Goal: Information Seeking & Learning: Learn about a topic

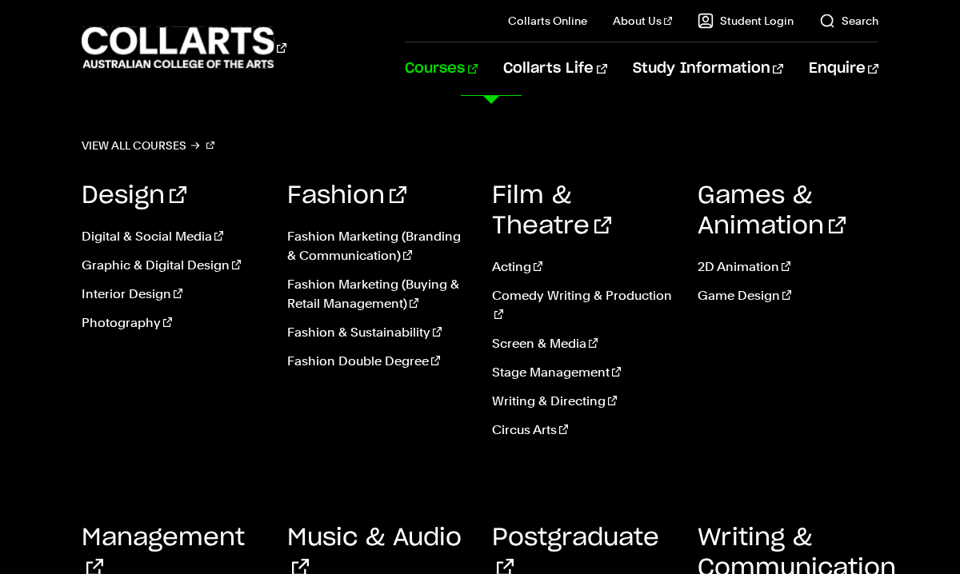
click at [465, 65] on link "Courses" at bounding box center [441, 68] width 73 height 53
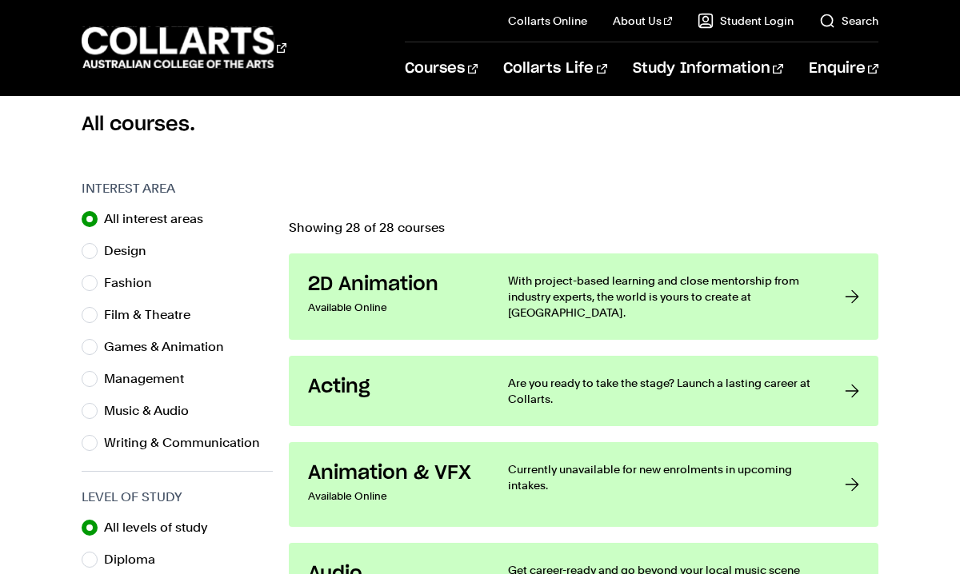
scroll to position [461, 0]
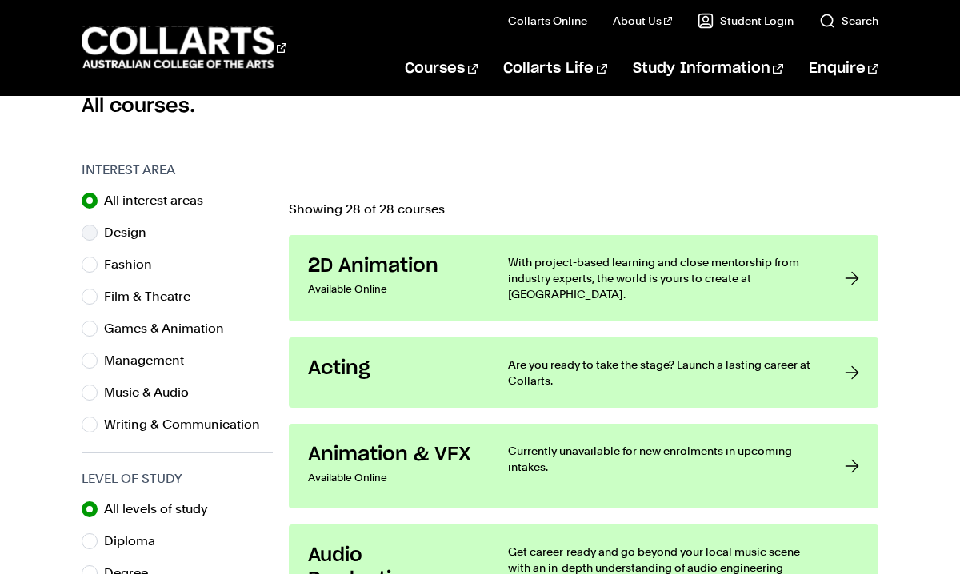
click at [115, 234] on label "Design" at bounding box center [131, 233] width 55 height 22
click at [98, 234] on input "Design" at bounding box center [90, 233] width 16 height 16
radio input "true"
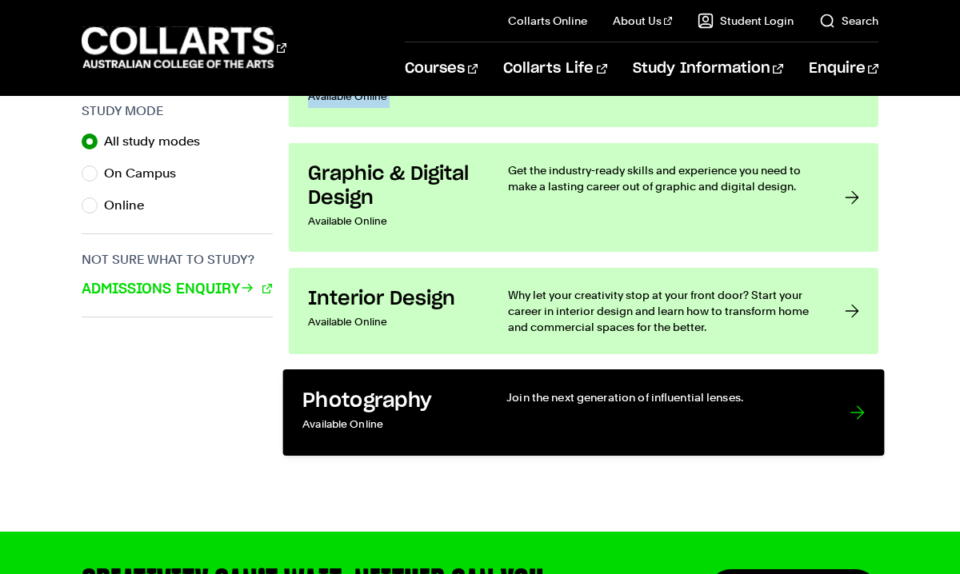
scroll to position [1137, 0]
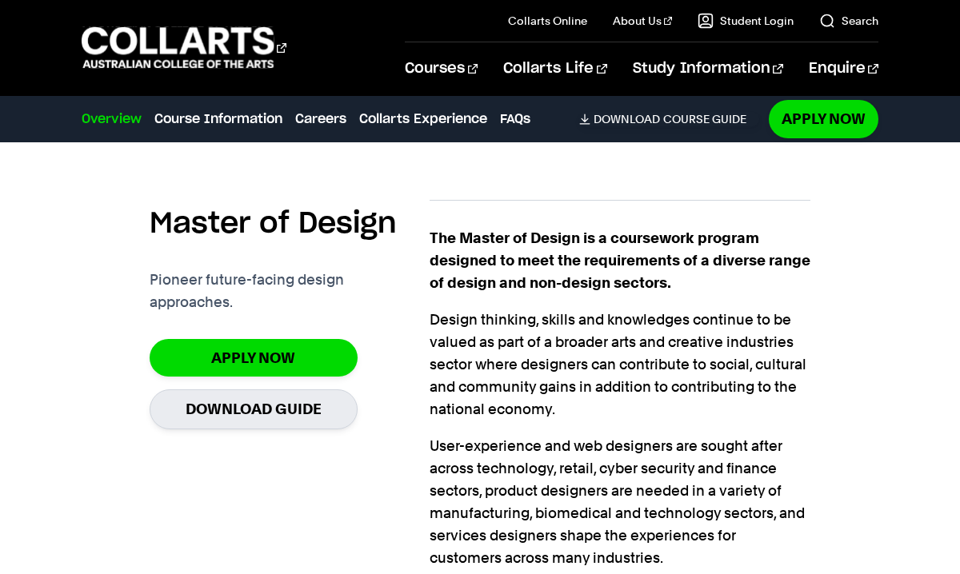
scroll to position [465, 0]
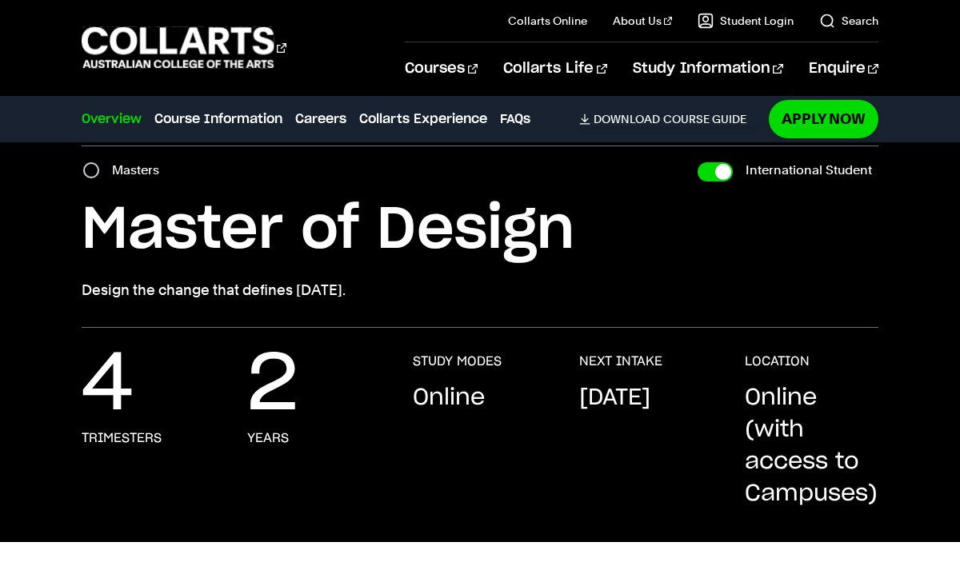
scroll to position [58, 0]
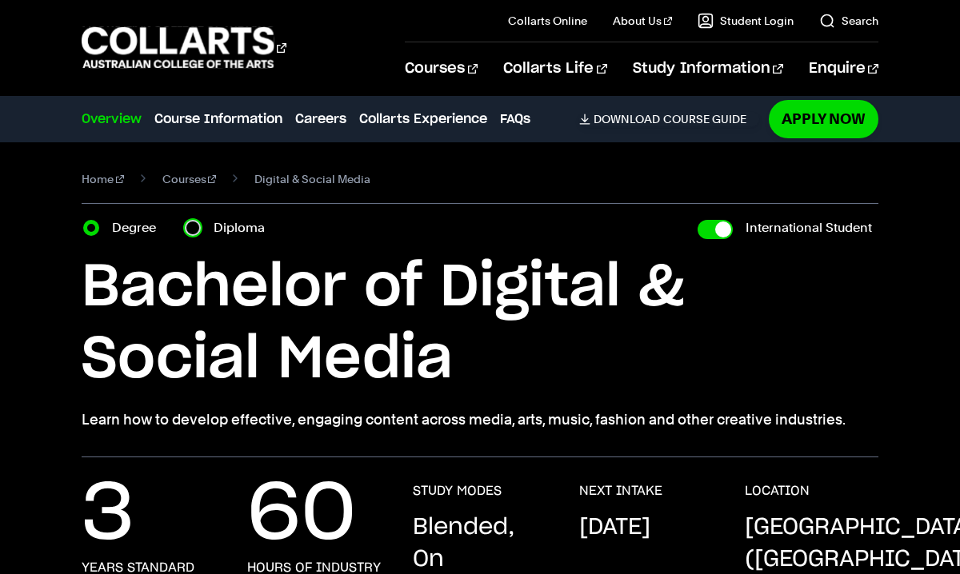
click at [197, 228] on input "Diploma" at bounding box center [193, 228] width 16 height 16
radio input "true"
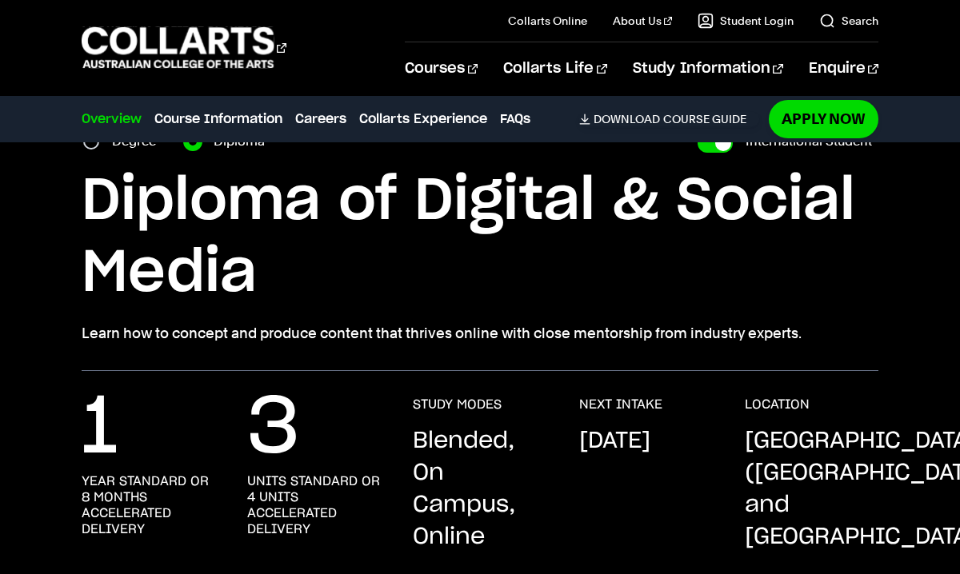
scroll to position [326, 0]
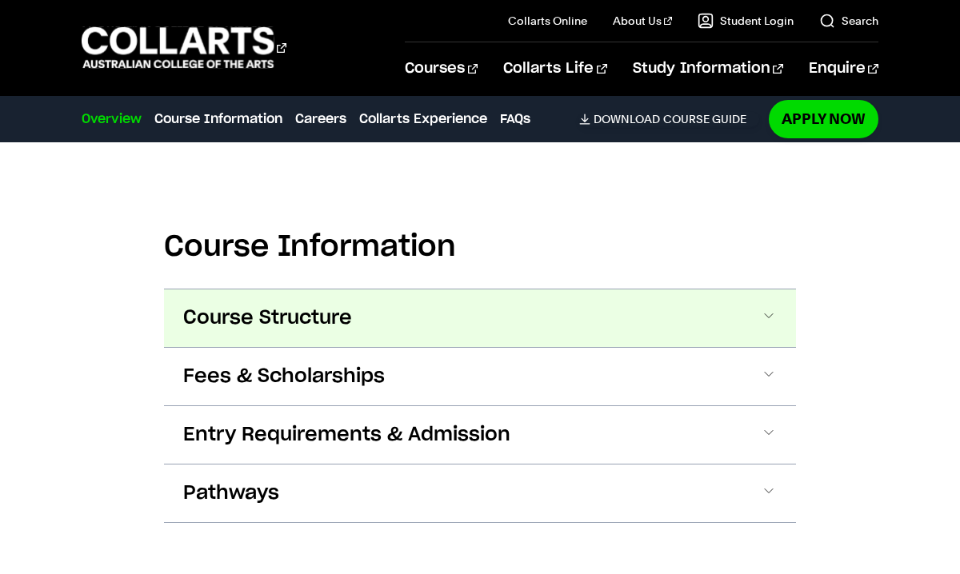
click at [301, 305] on span "Course Structure" at bounding box center [267, 318] width 169 height 26
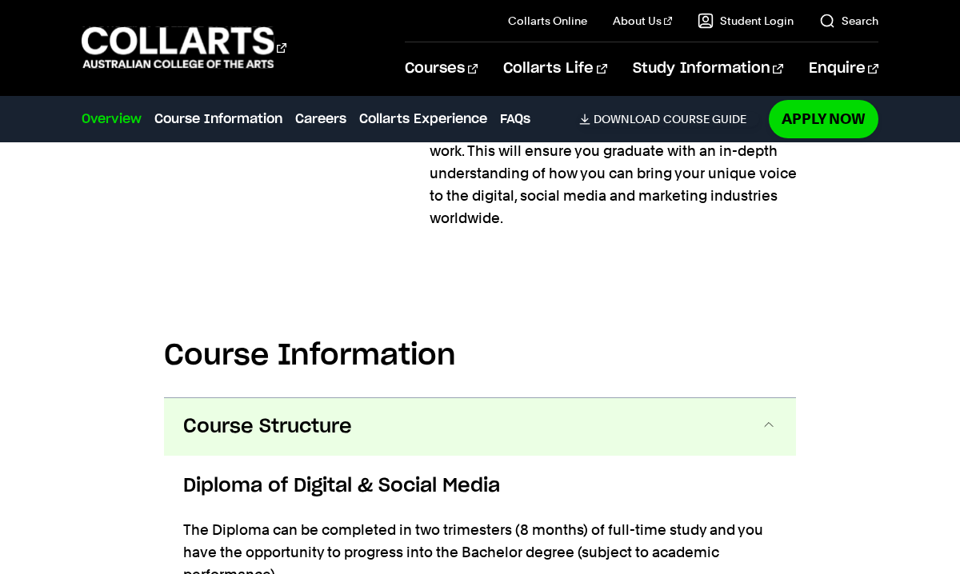
scroll to position [1077, 0]
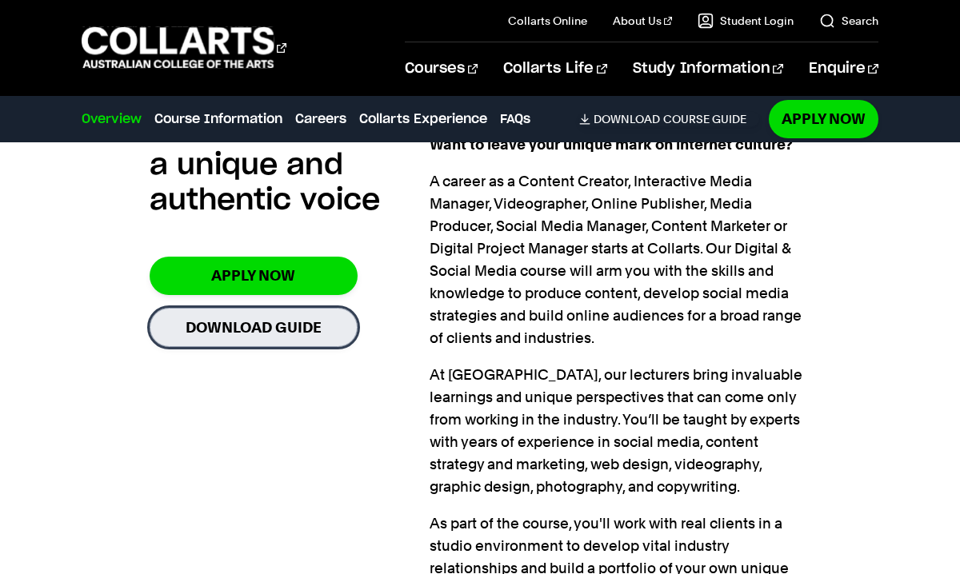
click at [270, 325] on link "Download Guide" at bounding box center [254, 327] width 208 height 39
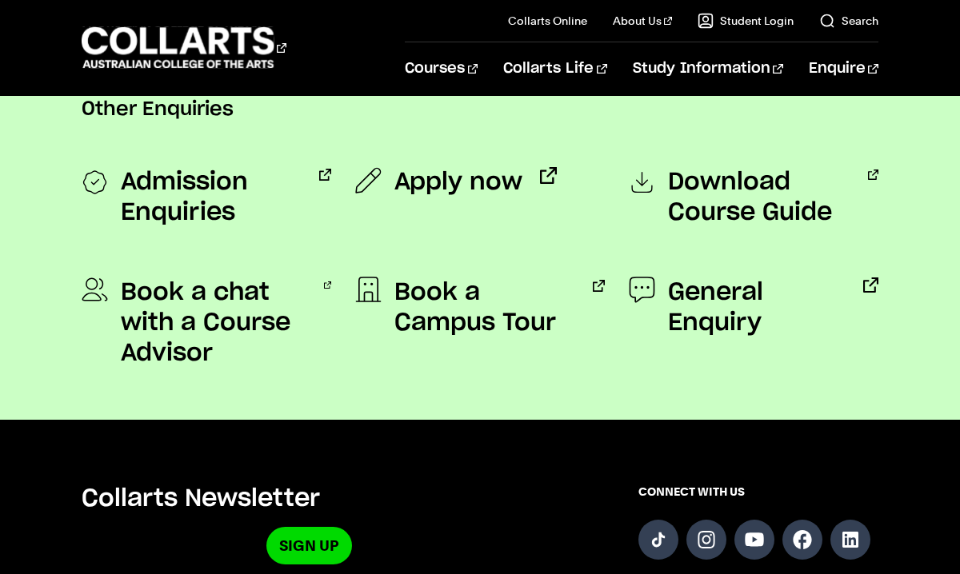
scroll to position [1346, 0]
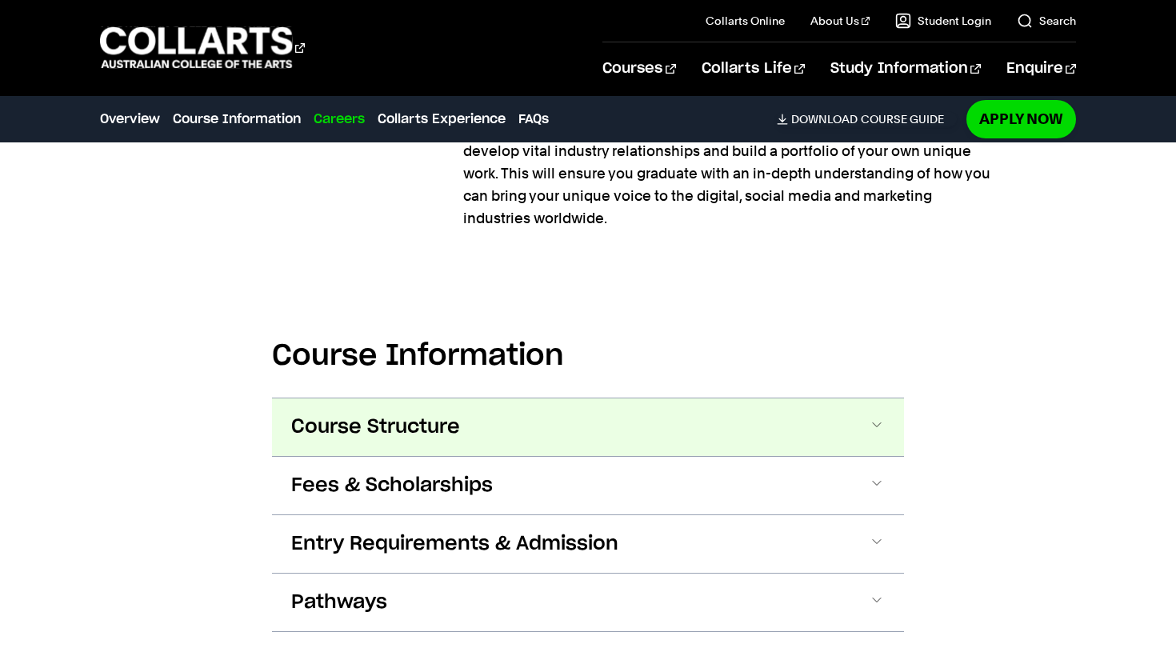
click at [433, 414] on span "Course Structure" at bounding box center [375, 427] width 169 height 26
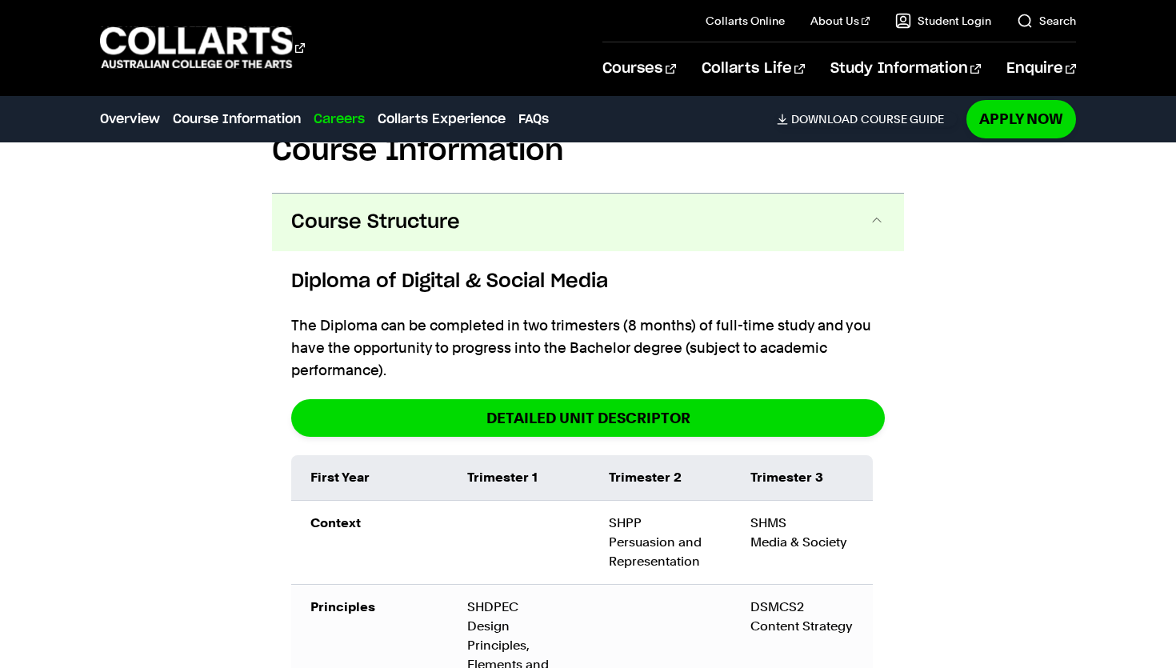
scroll to position [1481, 0]
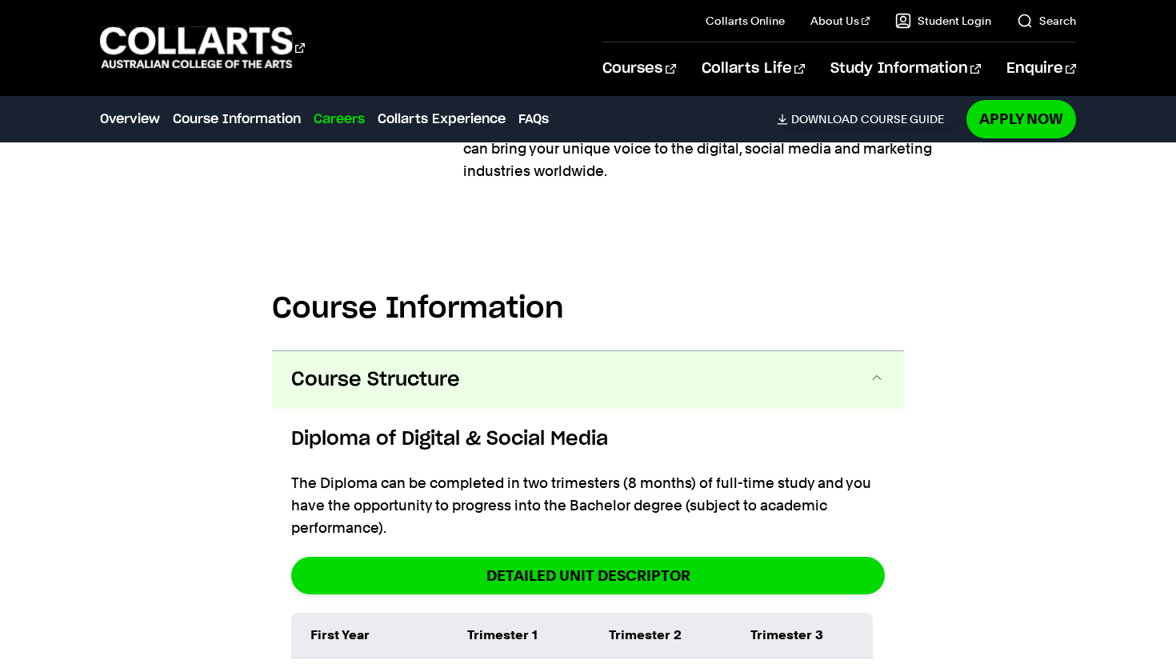
click at [543, 351] on button "Course Structure" at bounding box center [588, 380] width 632 height 58
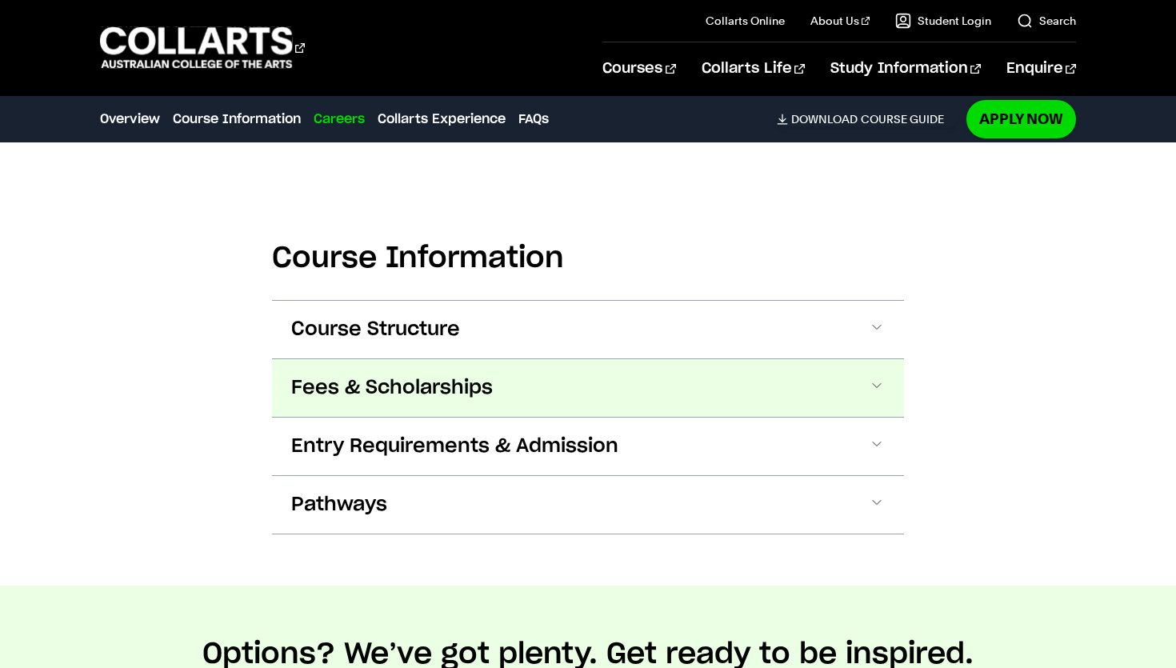
click at [525, 359] on button "Fees & Scholarships" at bounding box center [588, 388] width 632 height 58
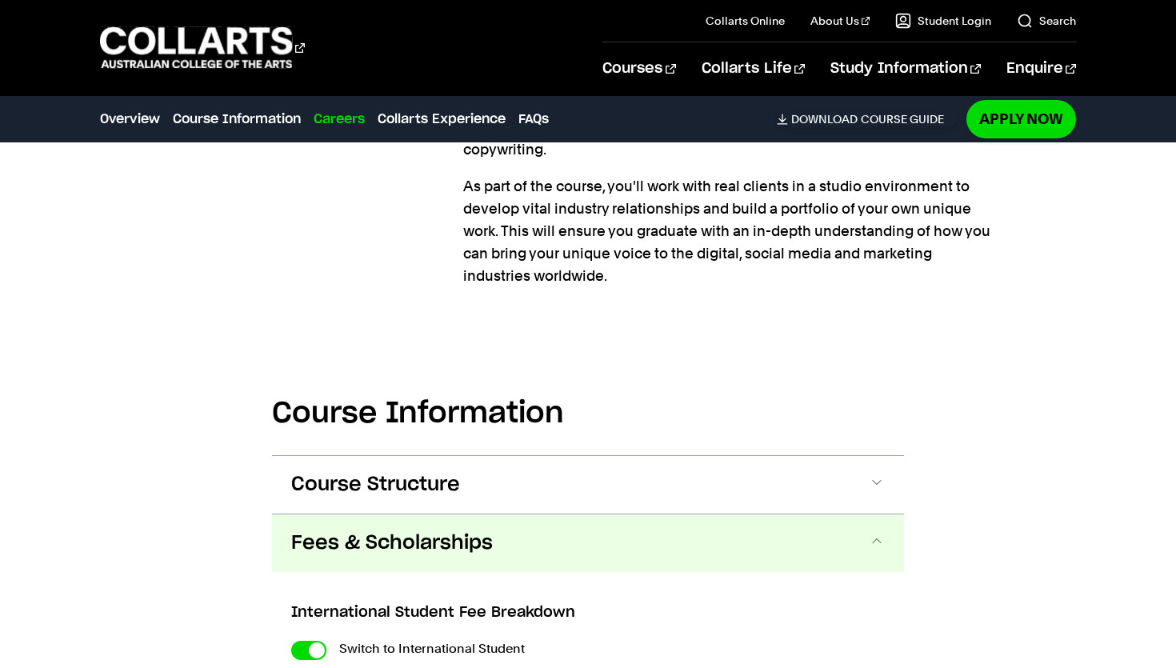
scroll to position [1363, 0]
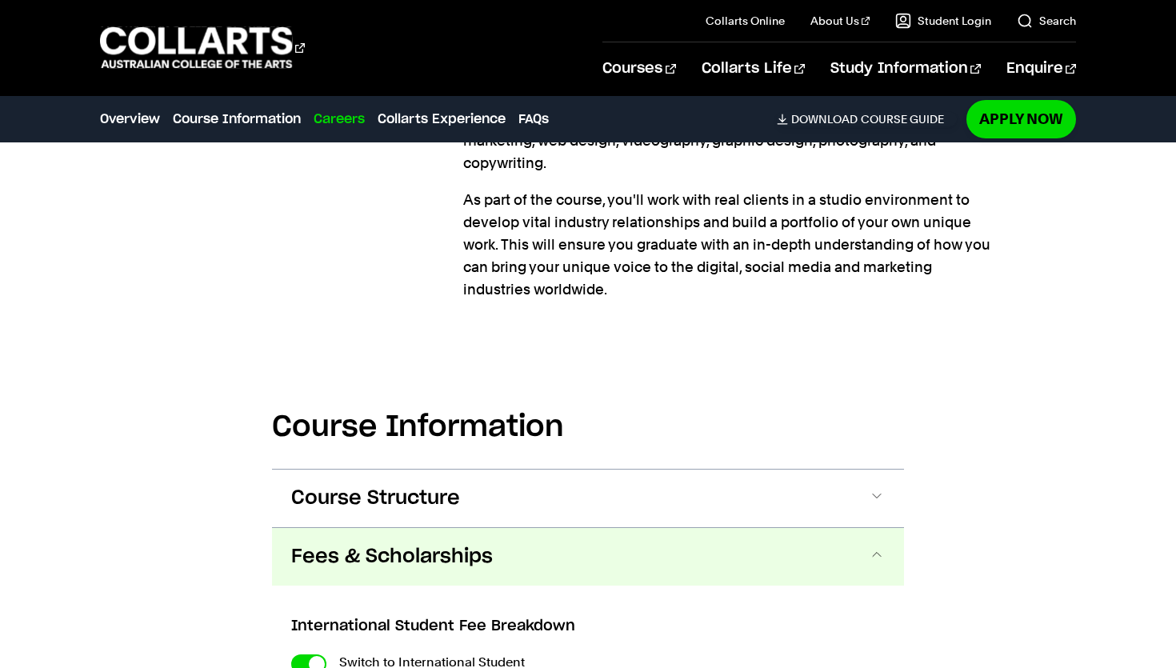
click at [492, 528] on button "Fees & Scholarships" at bounding box center [588, 557] width 632 height 58
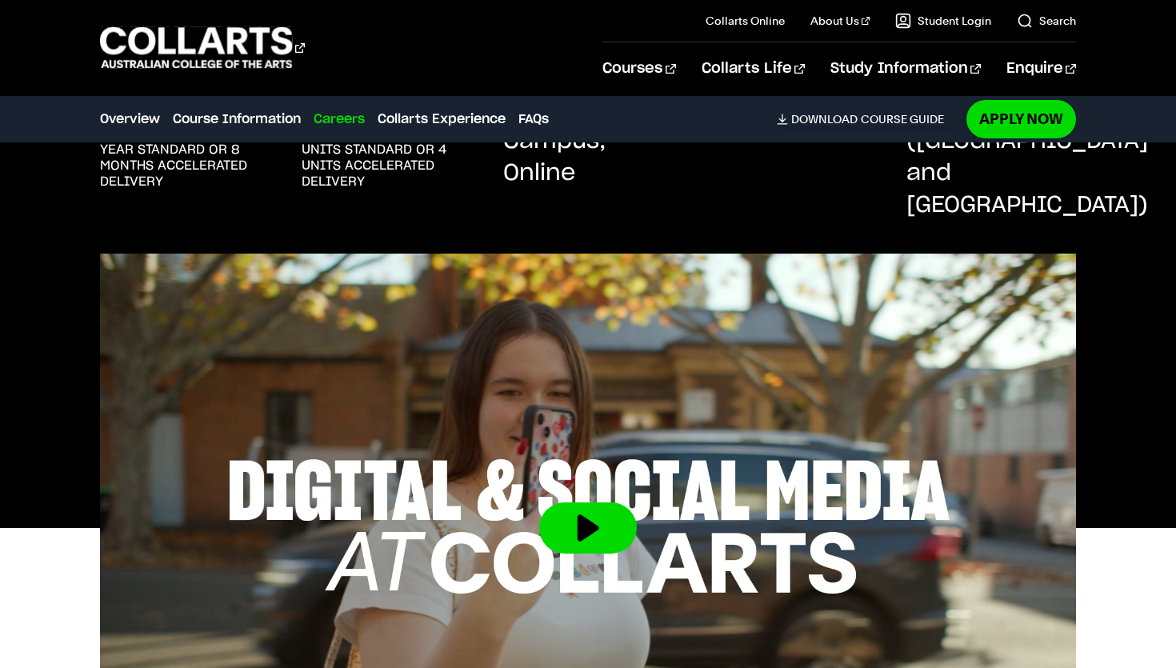
scroll to position [0, 0]
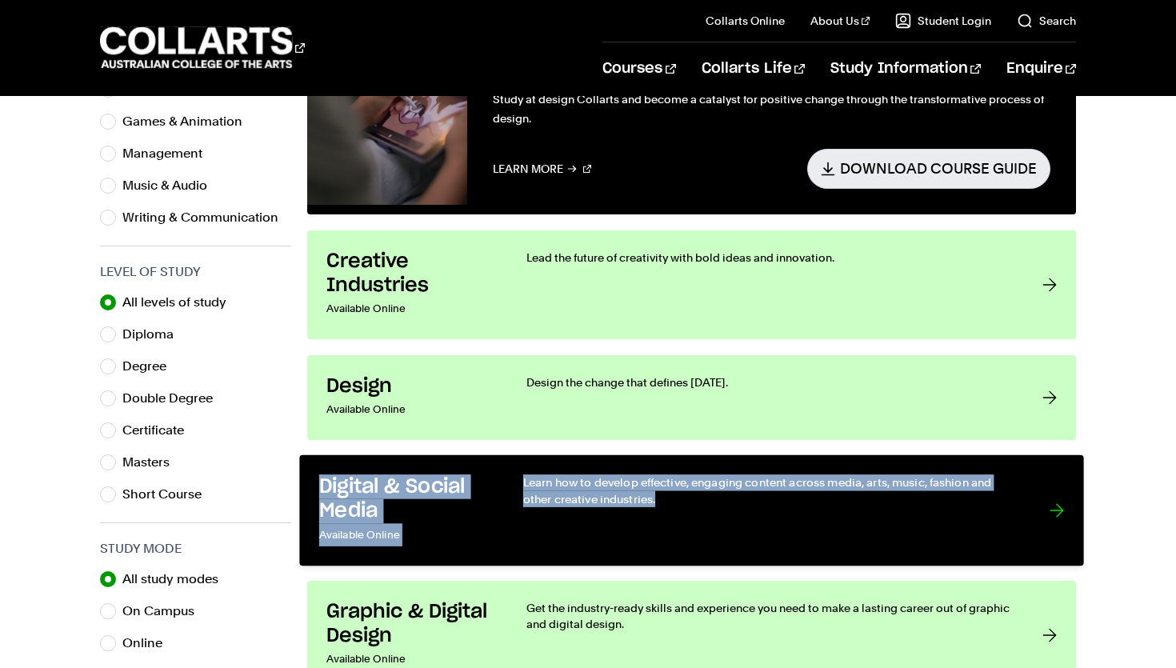
scroll to position [722, 0]
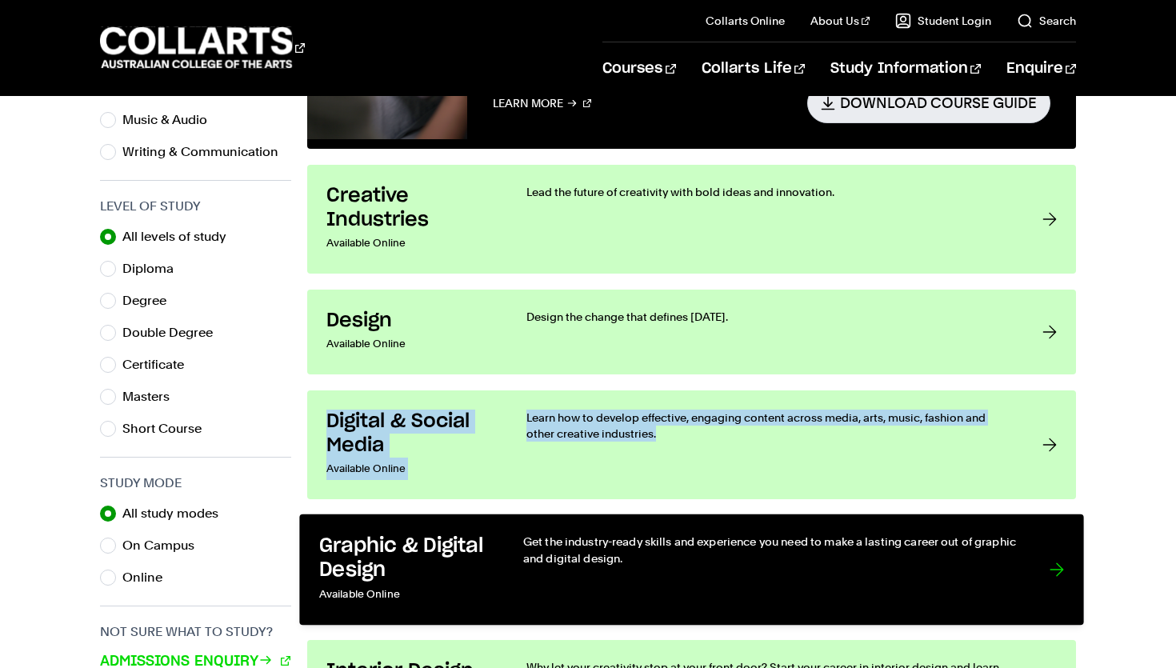
click at [420, 536] on h3 "Graphic & Digital Design" at bounding box center [404, 557] width 171 height 49
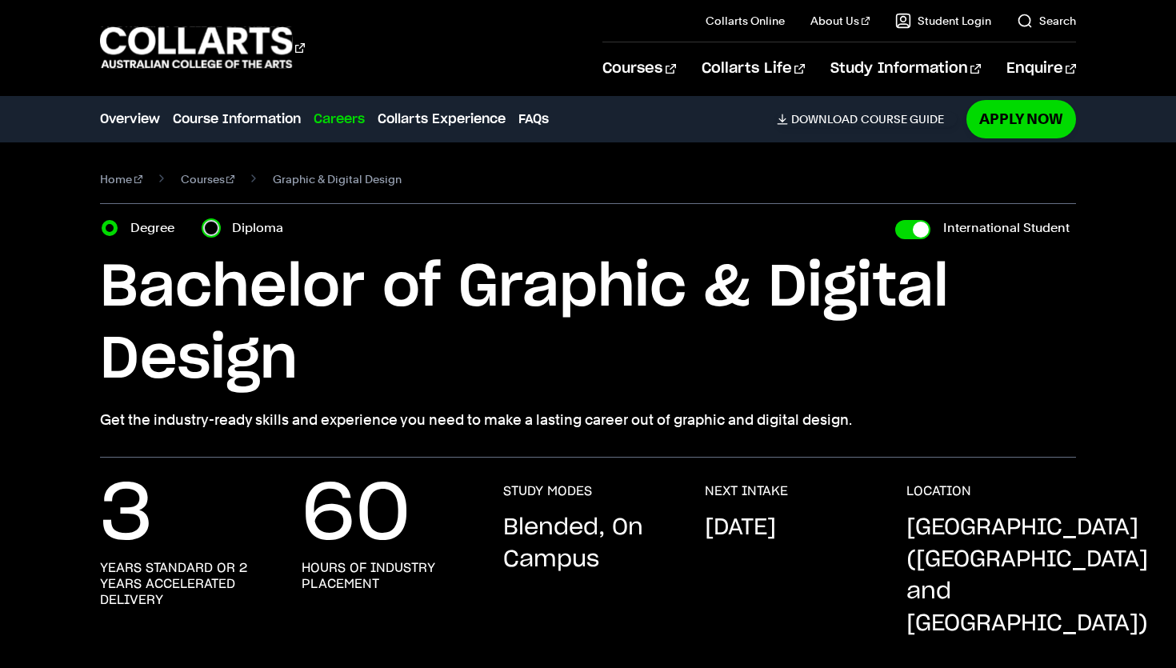
click at [218, 231] on input "Diploma" at bounding box center [211, 228] width 16 height 16
radio input "true"
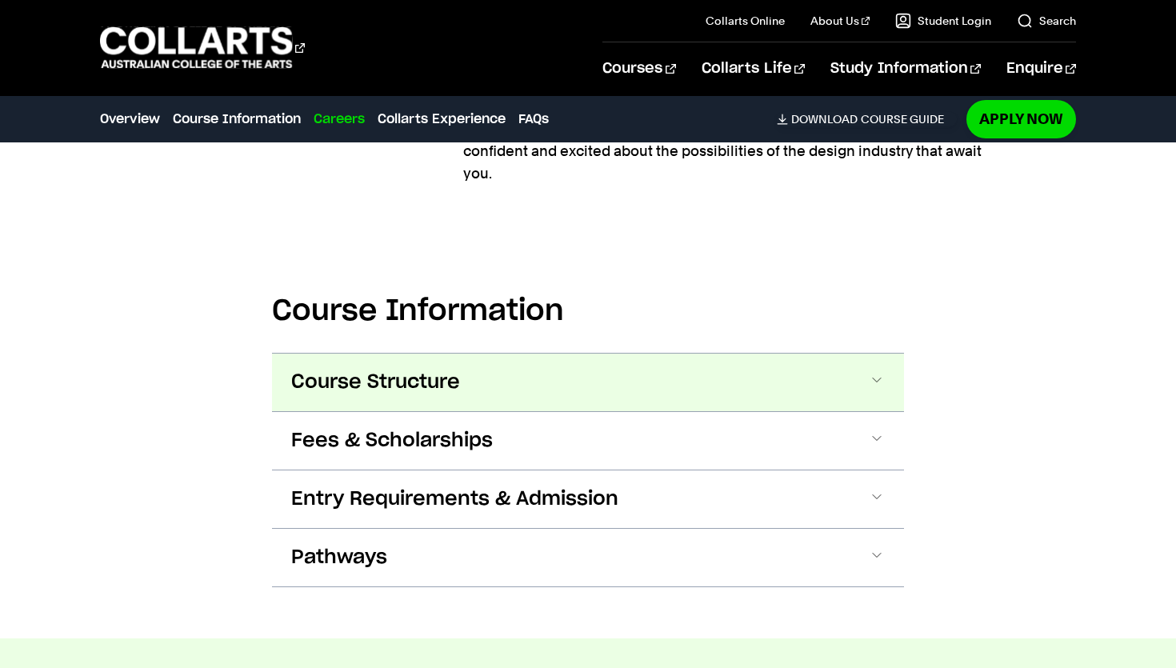
click at [362, 365] on button "Course Structure" at bounding box center [588, 382] width 632 height 58
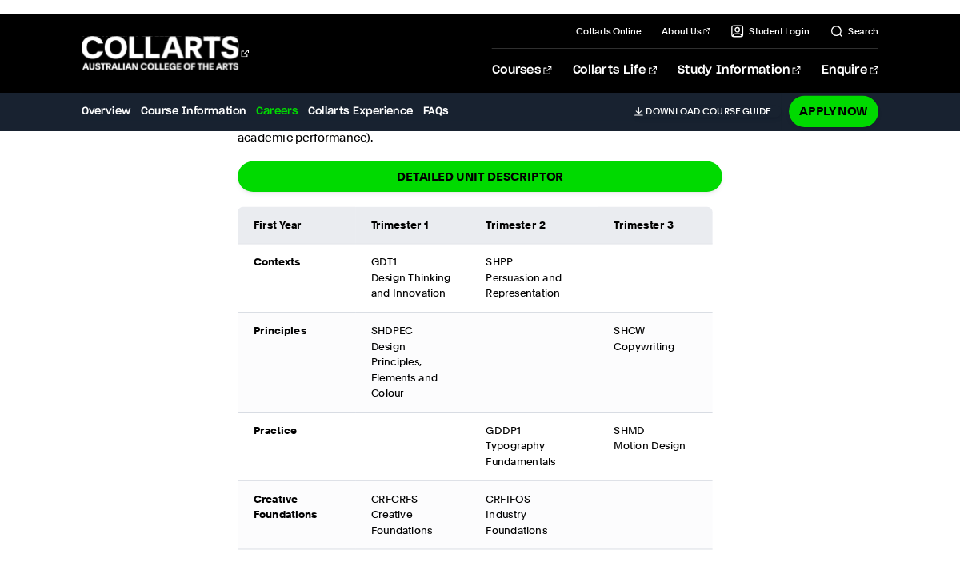
scroll to position [2211, 0]
